Goal: Task Accomplishment & Management: Complete application form

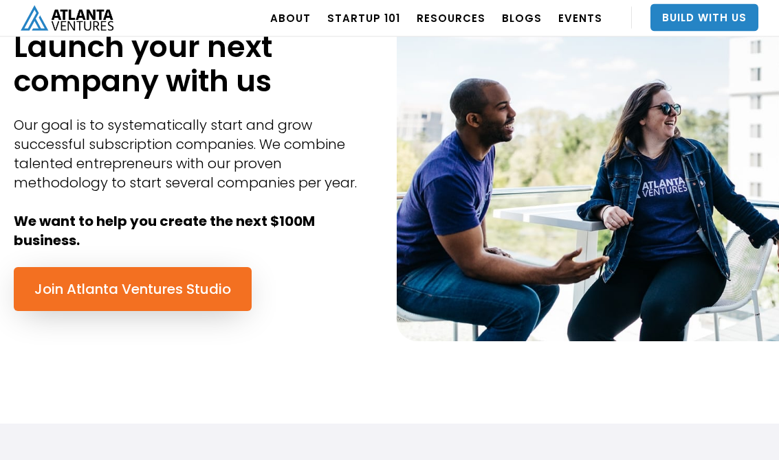
scroll to position [669, 0]
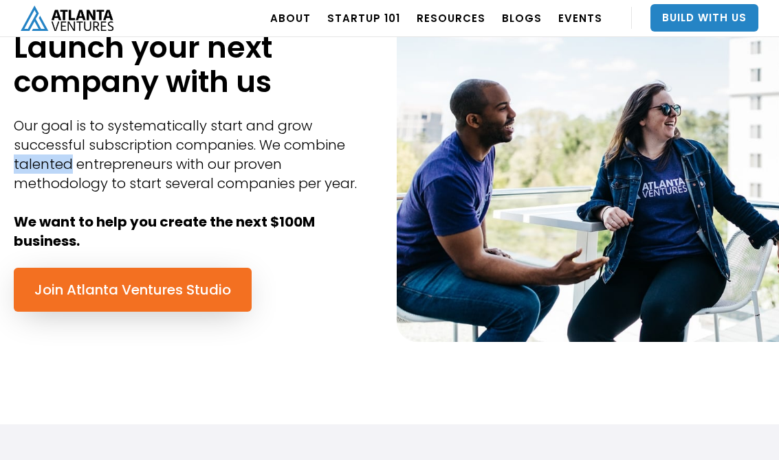
click at [144, 199] on div "Our goal is to systematically start and grow successful subscription companies.…" at bounding box center [195, 183] width 362 height 135
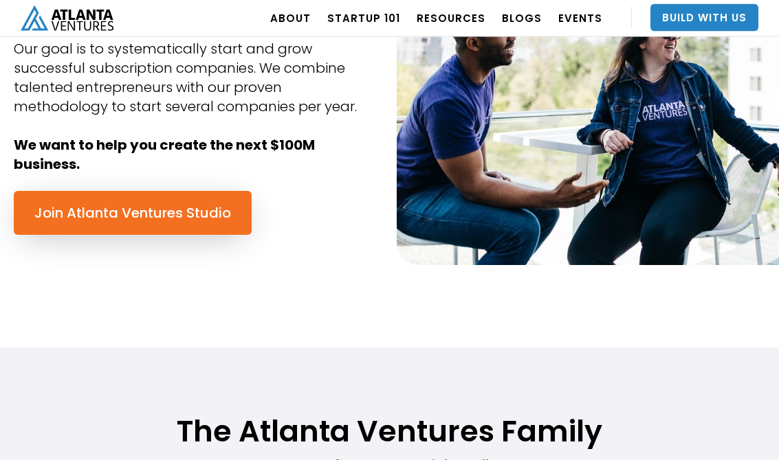
scroll to position [746, 0]
click at [53, 221] on link "Join Atlanta Ventures Studio" at bounding box center [133, 213] width 238 height 44
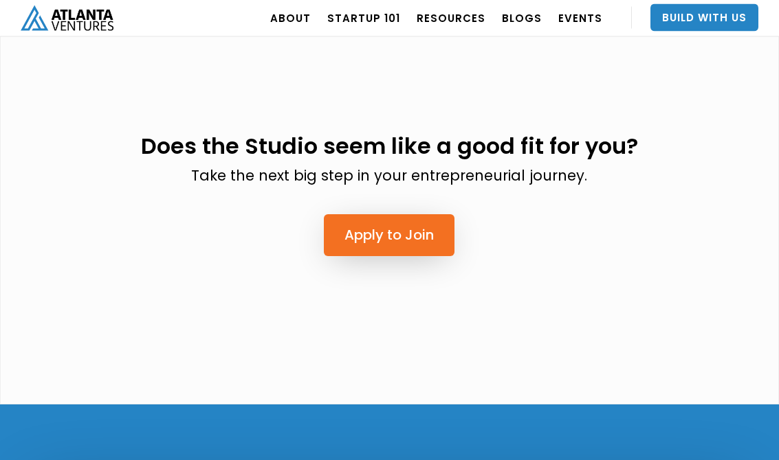
scroll to position [3389, 0]
click at [414, 214] on link "Apply to Join" at bounding box center [389, 235] width 131 height 42
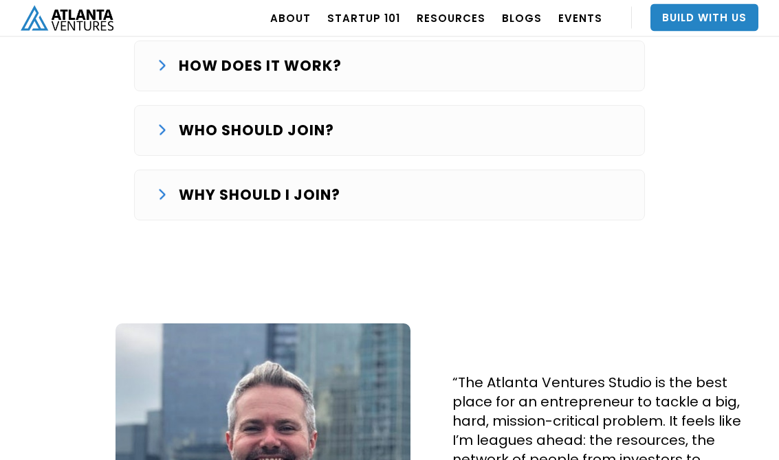
scroll to position [2575, 0]
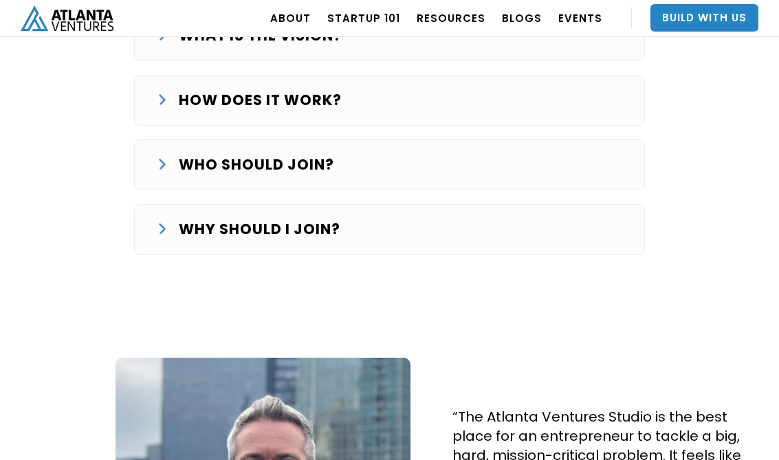
click at [414, 154] on div "WHO SHOULD JOIN?" at bounding box center [389, 165] width 465 height 22
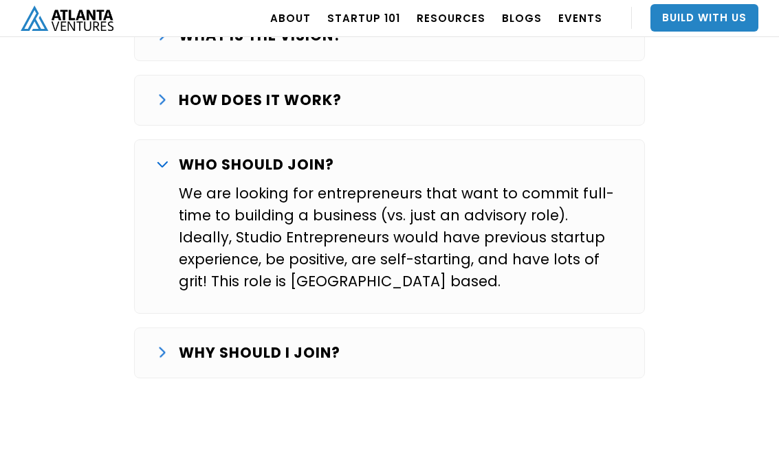
click at [403, 342] on div "WHY SHOULD I JOIN?" at bounding box center [389, 353] width 465 height 22
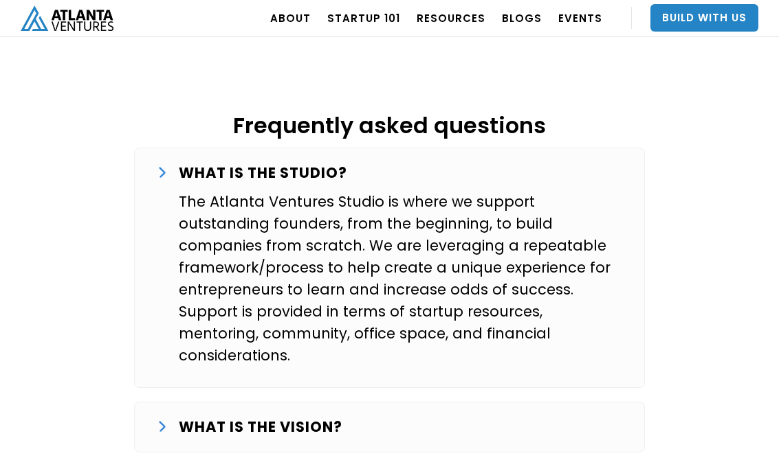
scroll to position [2174, 0]
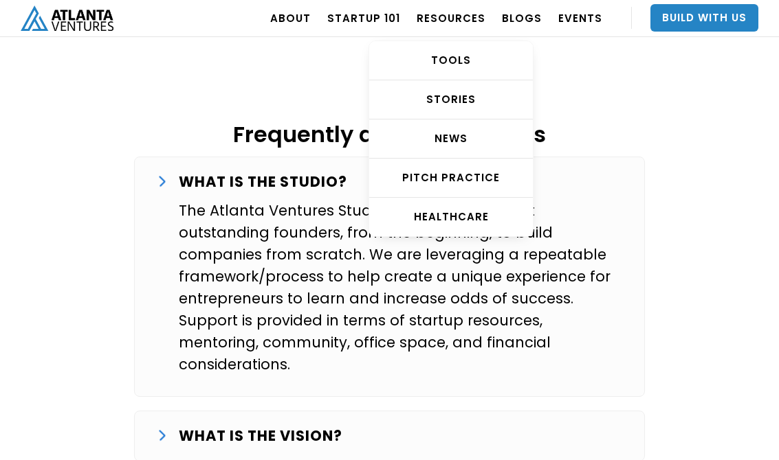
click at [465, 58] on div "TOOLS" at bounding box center [451, 61] width 164 height 14
